Goal: Task Accomplishment & Management: Use online tool/utility

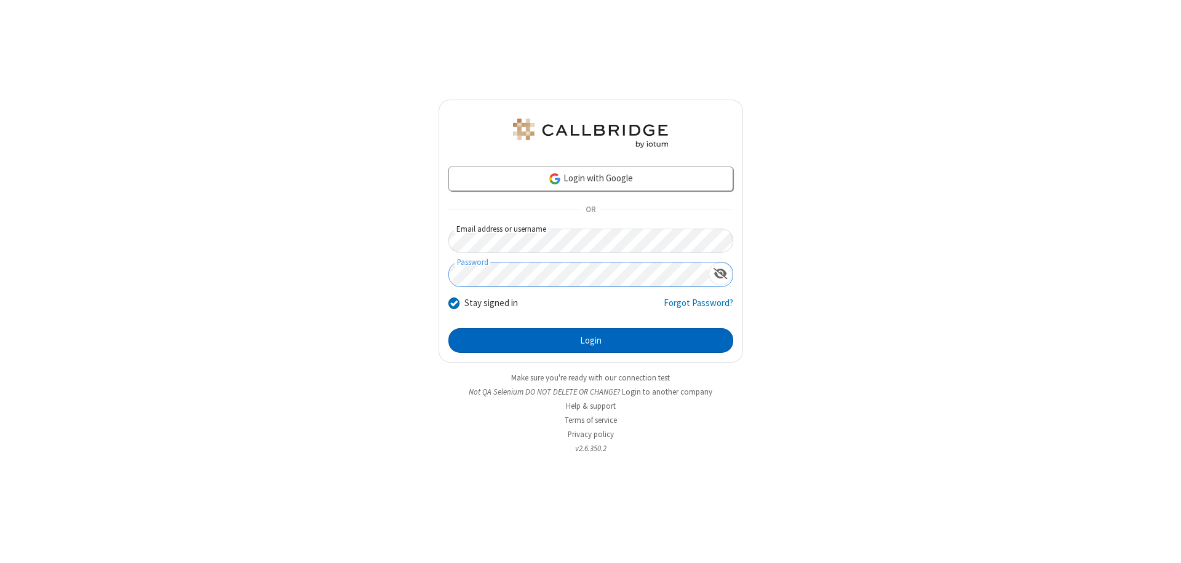
click at [590, 341] on button "Login" at bounding box center [590, 340] width 285 height 25
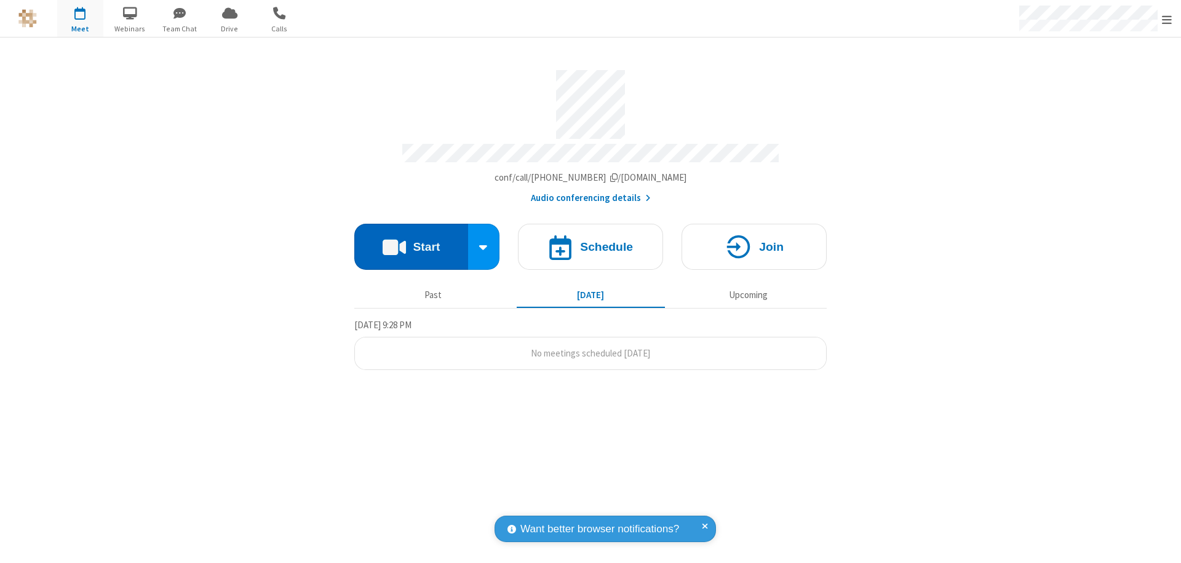
click at [411, 241] on button "Start" at bounding box center [411, 247] width 114 height 46
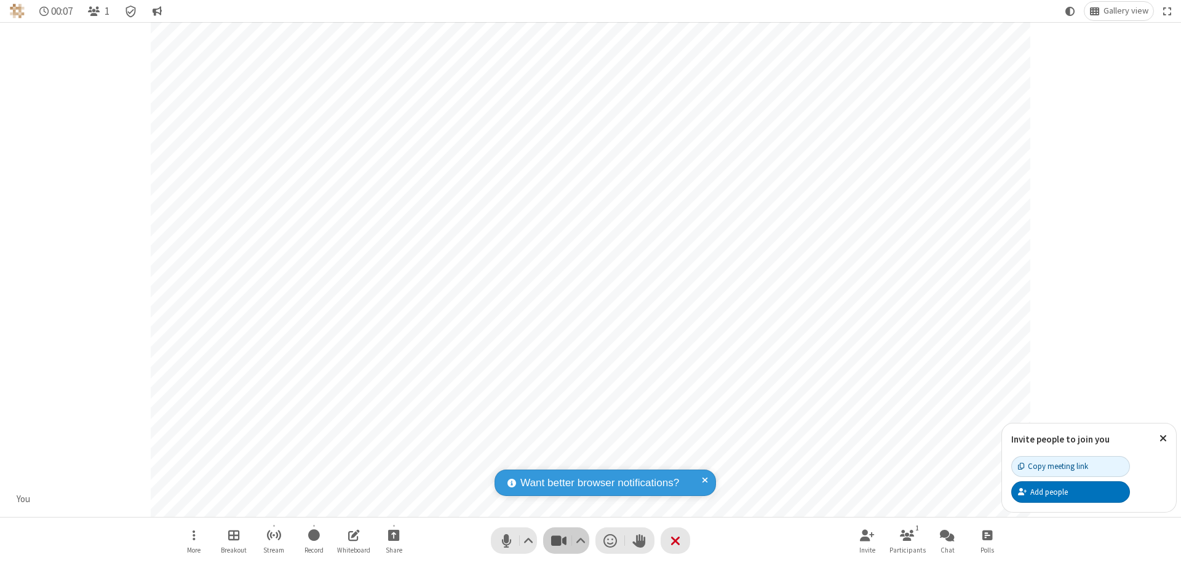
click at [558, 541] on span "Stop video (⌘+Shift+V)" at bounding box center [558, 541] width 18 height 18
click at [558, 541] on span "Start video (⌘+Shift+V)" at bounding box center [558, 541] width 18 height 18
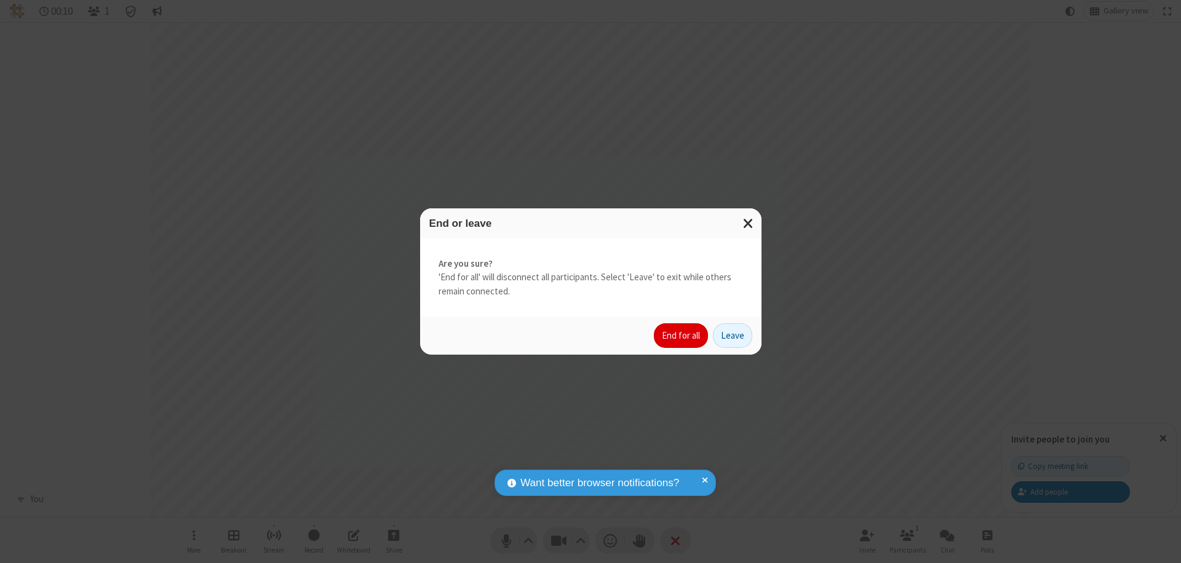
click at [681, 336] on button "End for all" at bounding box center [681, 335] width 54 height 25
